Goal: Task Accomplishment & Management: Use online tool/utility

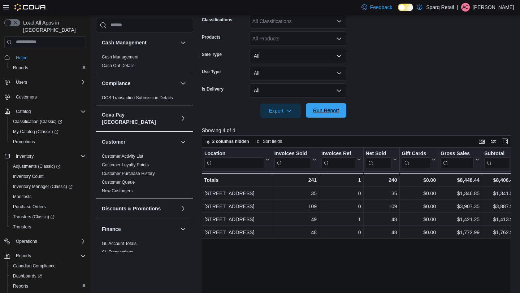
scroll to position [428, 0]
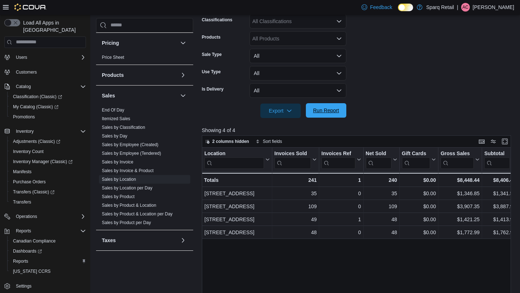
click at [323, 114] on span "Run Report" at bounding box center [326, 110] width 26 height 7
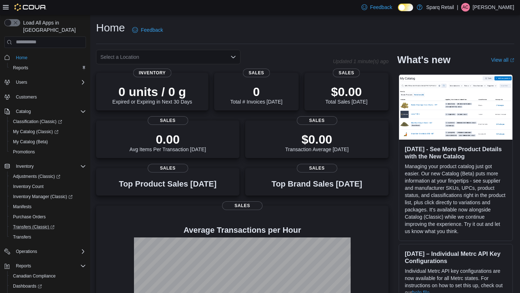
scroll to position [35, 0]
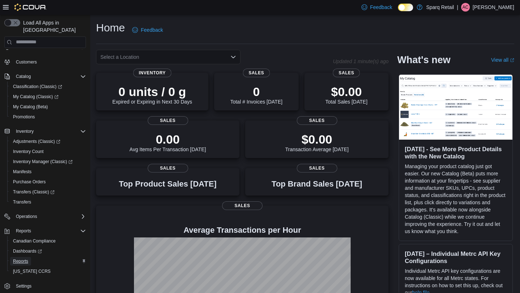
click at [20, 259] on span "Reports" at bounding box center [20, 262] width 15 height 6
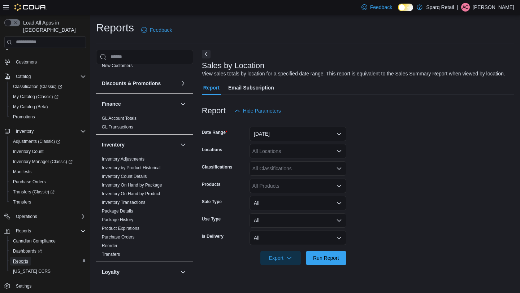
scroll to position [428, 0]
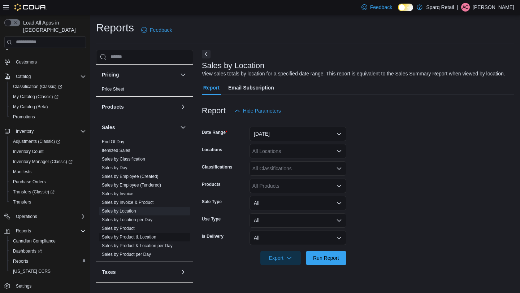
click at [134, 235] on link "Sales by Product & Location" at bounding box center [129, 237] width 55 height 5
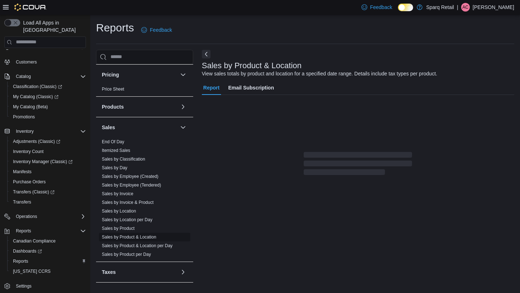
scroll to position [4, 0]
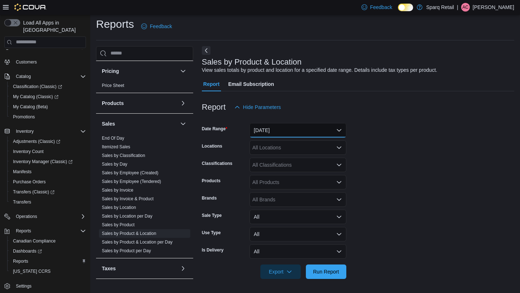
click at [286, 130] on button "Yesterday" at bounding box center [298, 130] width 97 height 14
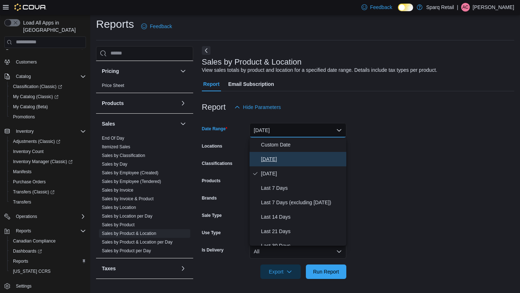
click at [275, 159] on span "Today" at bounding box center [302, 159] width 82 height 9
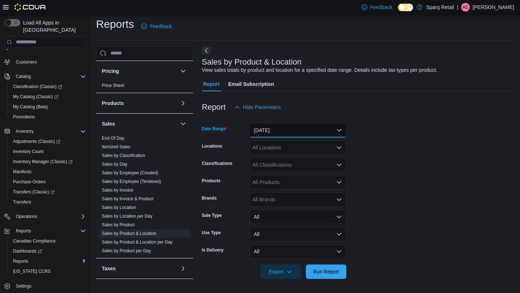
click at [275, 127] on button "Today" at bounding box center [298, 130] width 97 height 14
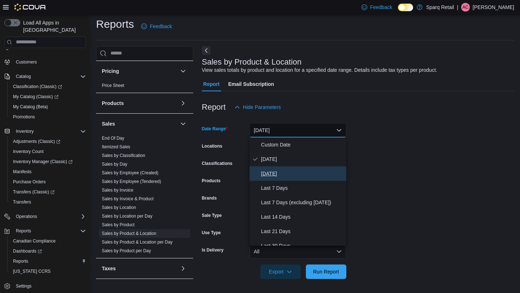
click at [276, 172] on span "Yesterday" at bounding box center [302, 173] width 82 height 9
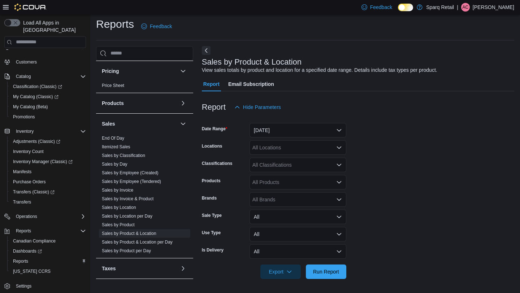
click at [276, 172] on div "All Classifications" at bounding box center [298, 165] width 97 height 14
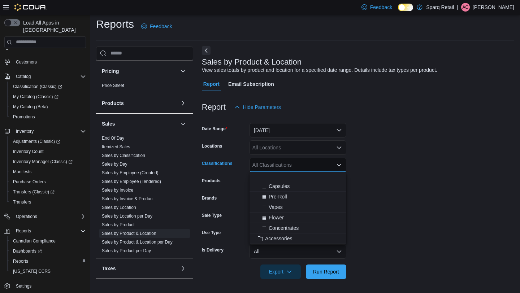
scroll to position [94, 0]
click at [279, 216] on span "Accessories" at bounding box center [278, 219] width 27 height 7
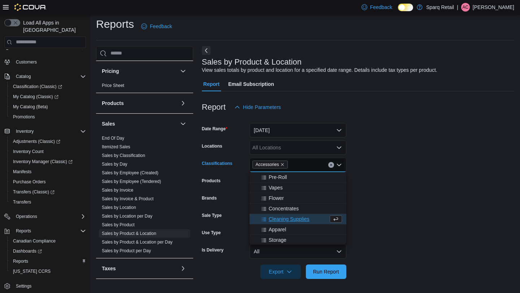
click at [382, 179] on form "Date Range Yesterday Locations All Locations Classifications Accessories Combo …" at bounding box center [358, 197] width 313 height 165
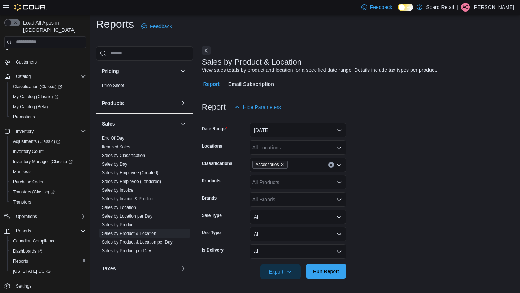
click at [327, 279] on span "Run Report" at bounding box center [326, 272] width 32 height 14
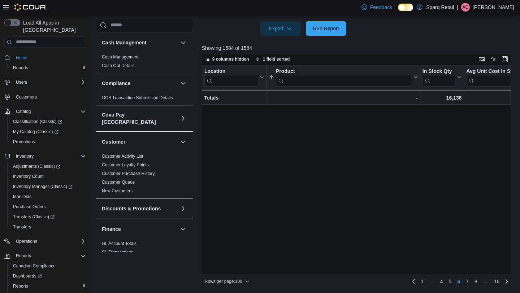
scroll to position [1069, 0]
